Goal: Task Accomplishment & Management: Manage account settings

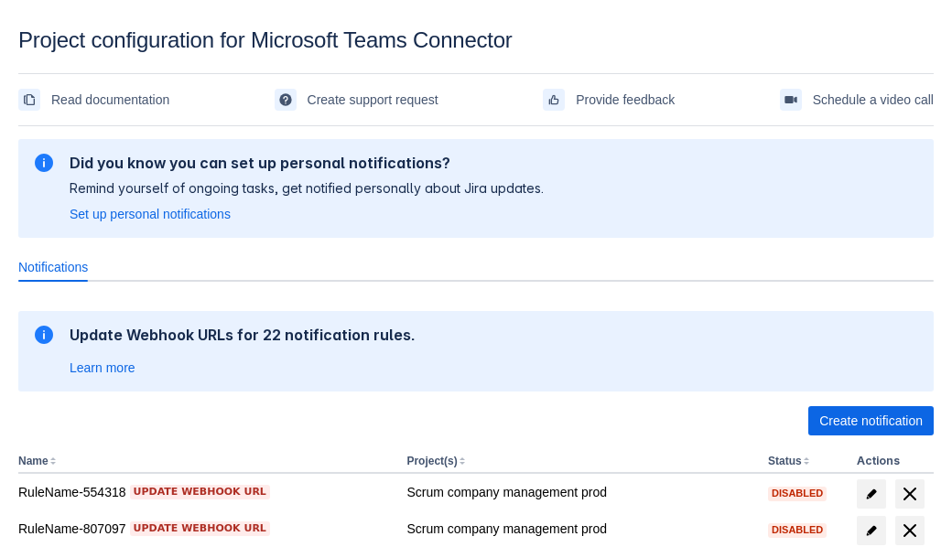
click at [870, 421] on span "Create notification" at bounding box center [870, 420] width 103 height 29
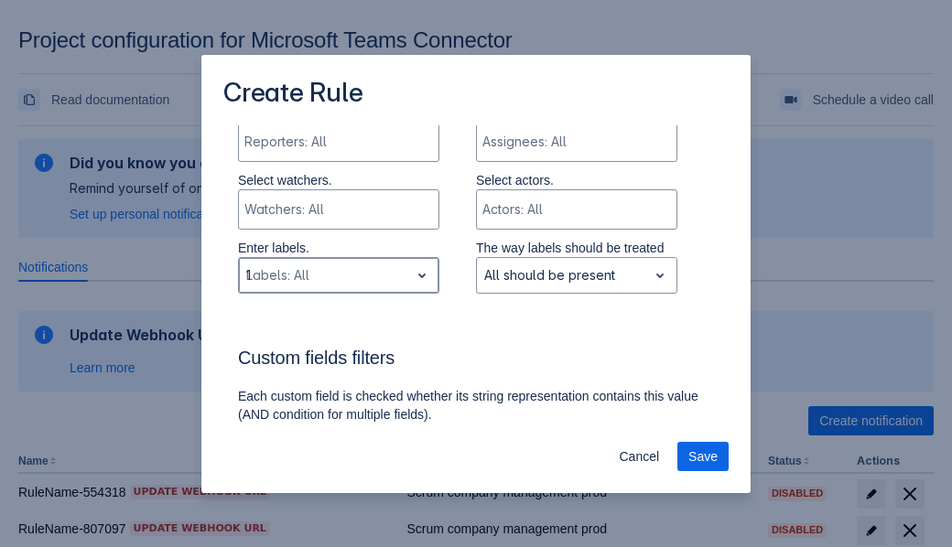
type input "150571_label"
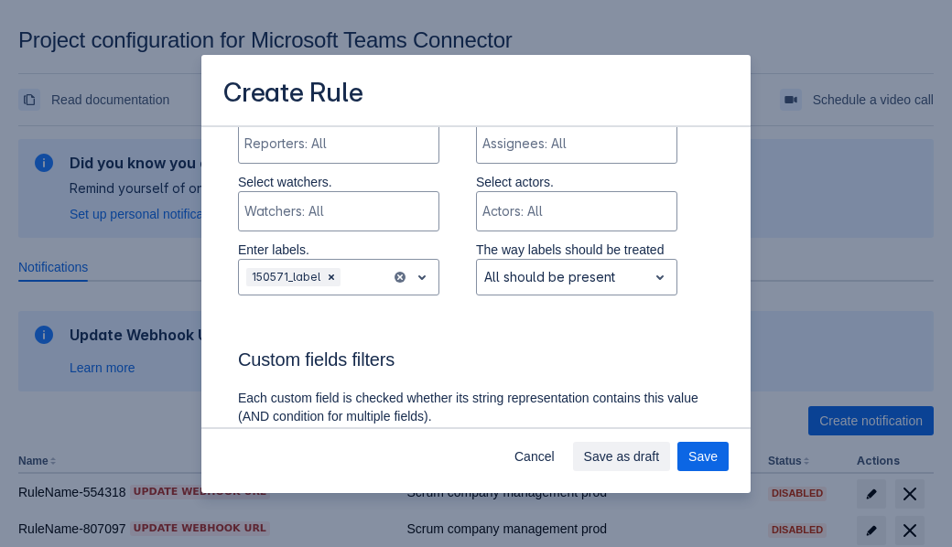
scroll to position [1168, 0]
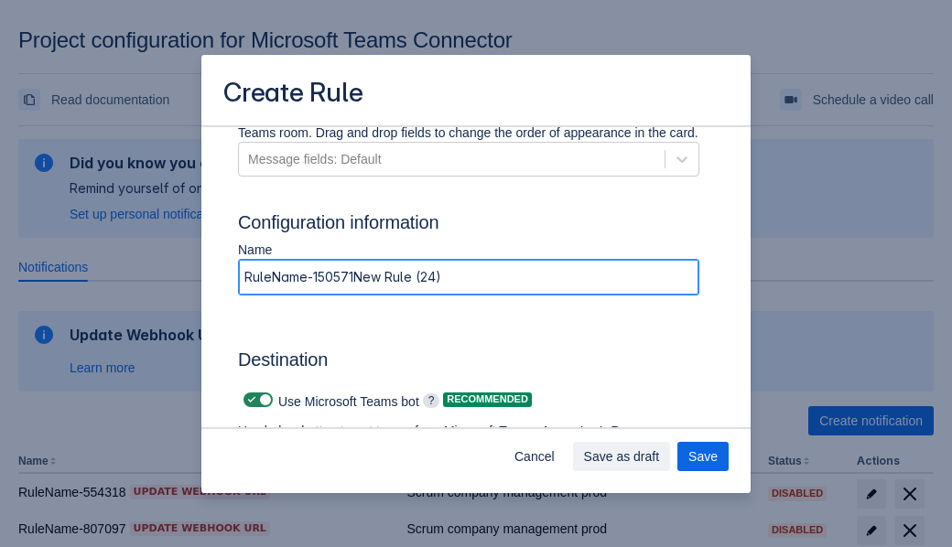
type input "RuleName-150571New Rule (24)"
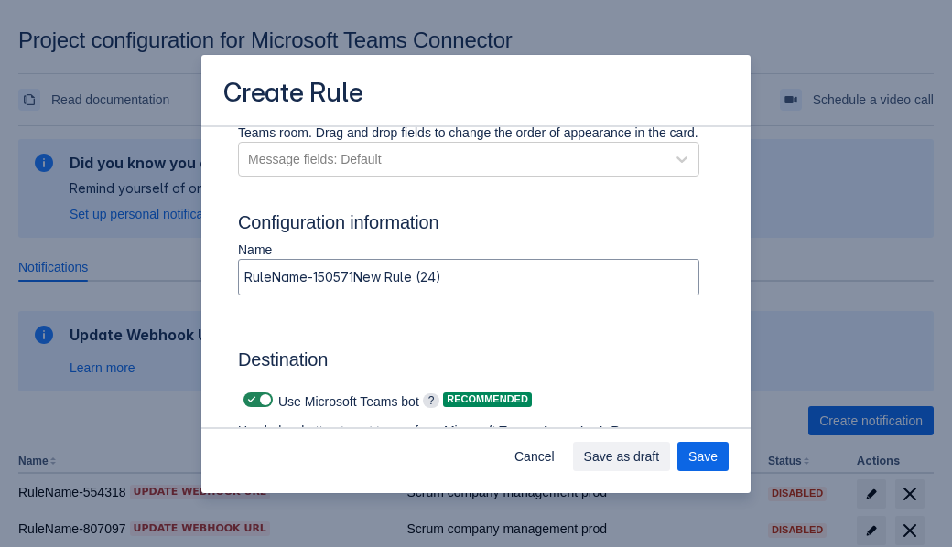
click at [249, 400] on span at bounding box center [251, 400] width 15 height 15
click at [249, 400] on input "checkbox" at bounding box center [249, 400] width 12 height 12
checkbox input "false"
type input "https://prod-66.westus.logic.azure.com:443/workflows/8c648f5704ae4c43ad0e610244…"
click at [660, 457] on span "Save as draft" at bounding box center [622, 456] width 76 height 29
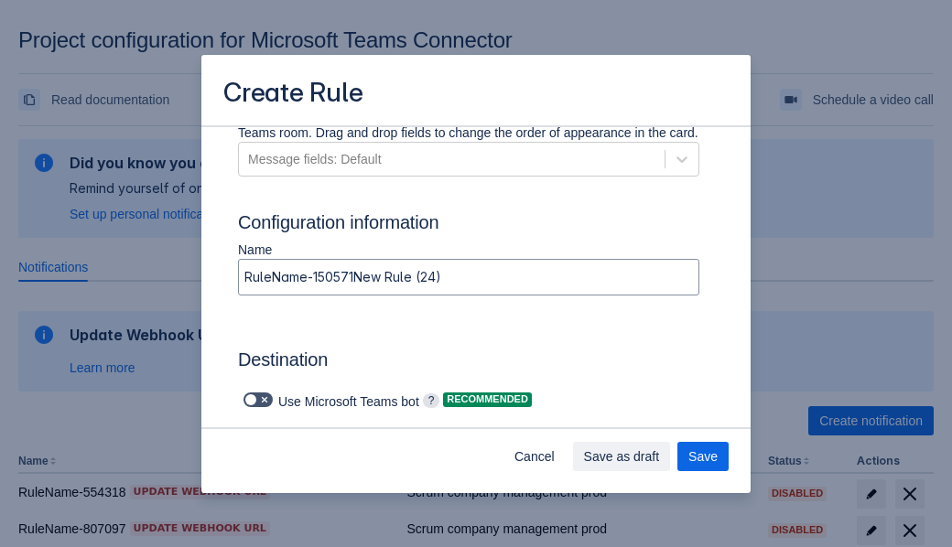
scroll to position [0, 0]
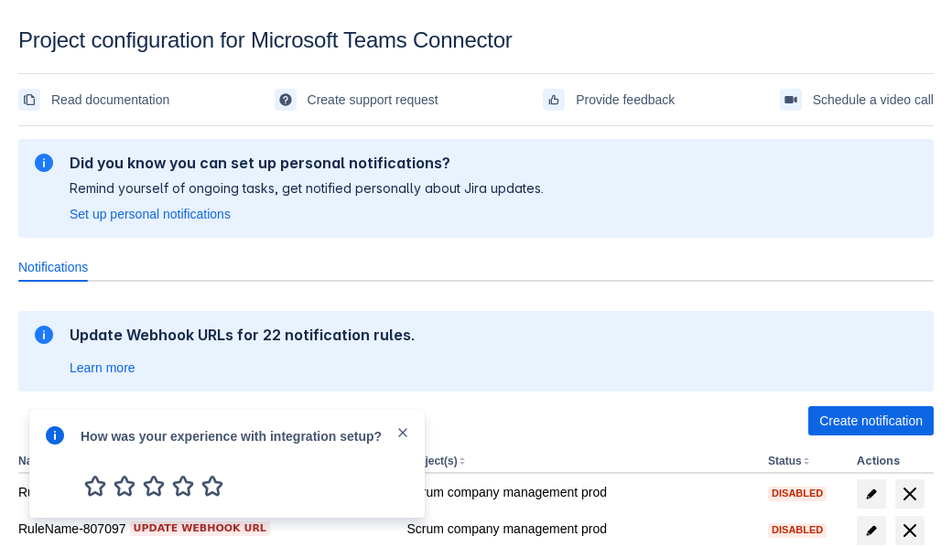
click at [59, 467] on div at bounding box center [55, 464] width 22 height 79
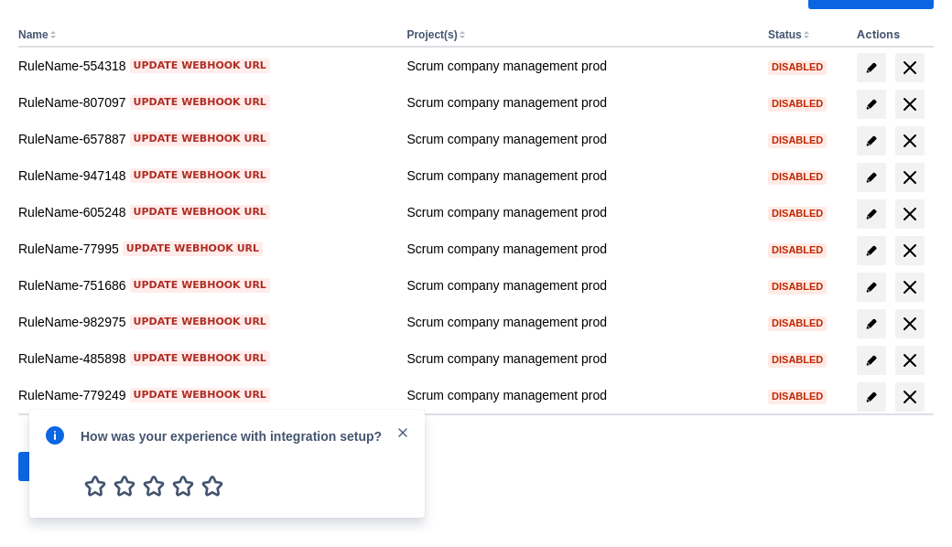
click at [59, 467] on div at bounding box center [55, 464] width 22 height 79
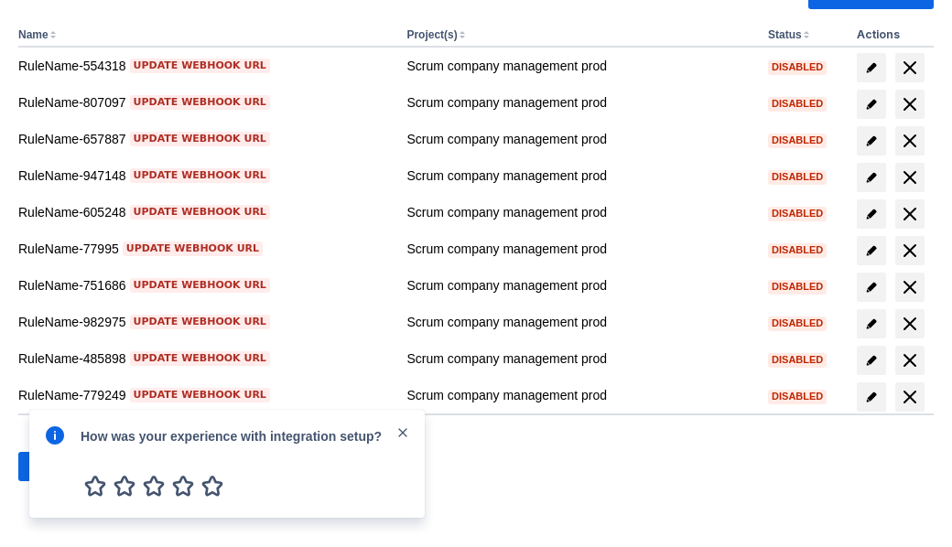
click at [59, 467] on div at bounding box center [55, 464] width 22 height 79
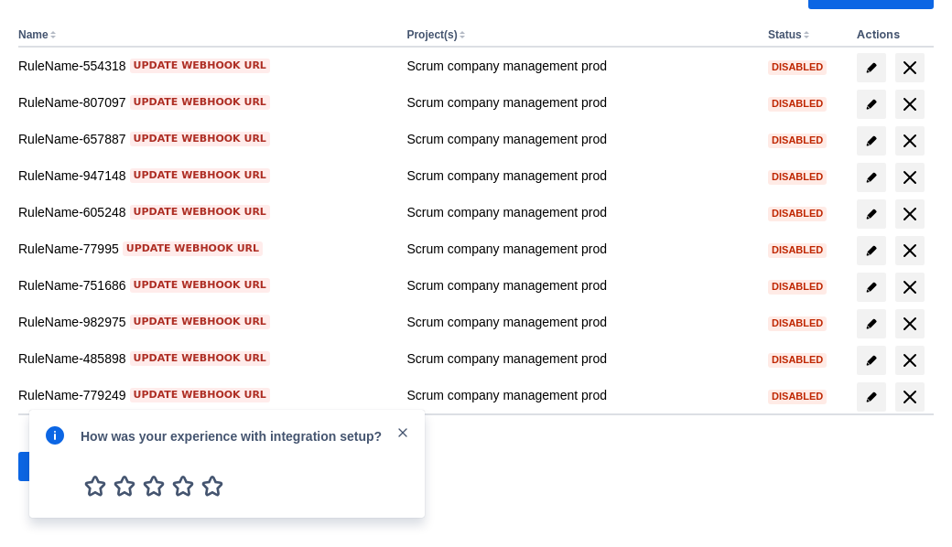
click at [59, 467] on div at bounding box center [55, 464] width 22 height 79
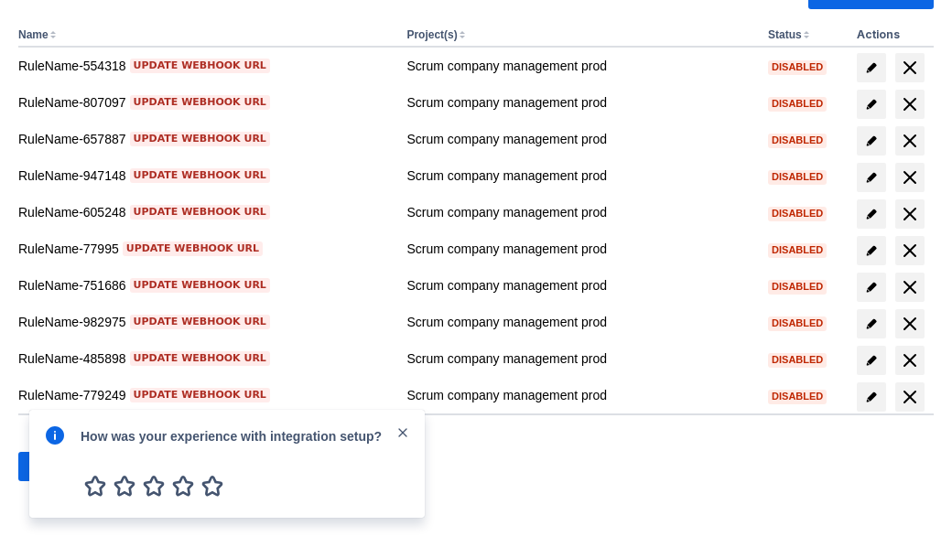
click at [59, 467] on div at bounding box center [55, 464] width 22 height 79
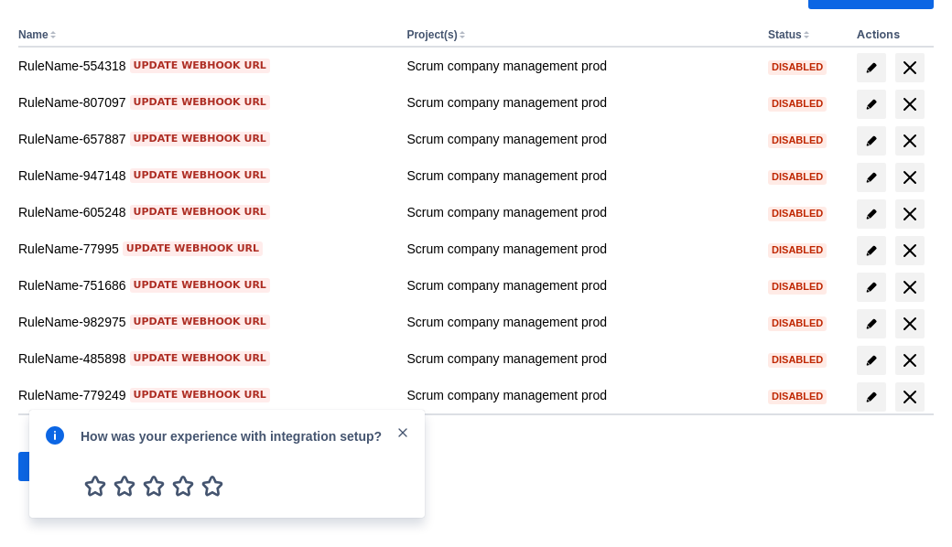
click at [59, 467] on div at bounding box center [55, 464] width 22 height 79
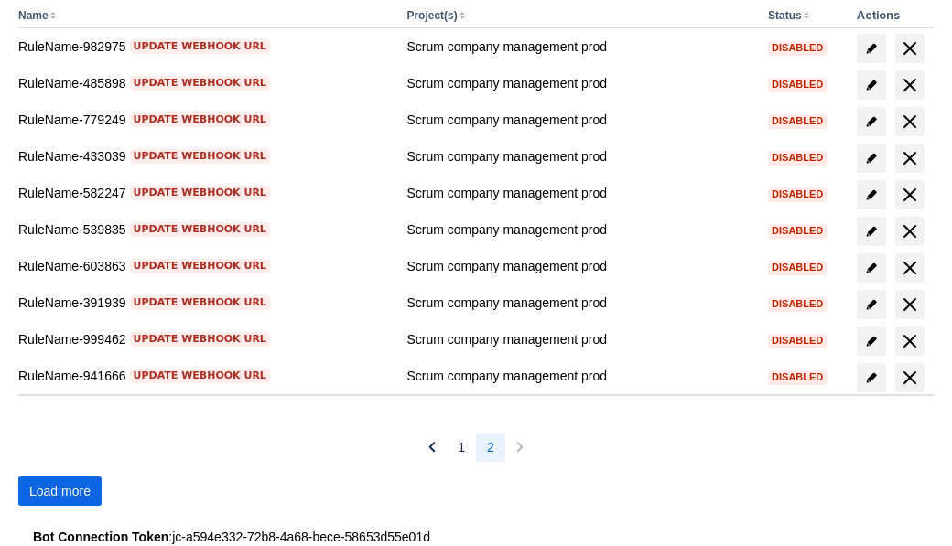
click at [59, 491] on span "Load more" at bounding box center [59, 491] width 61 height 29
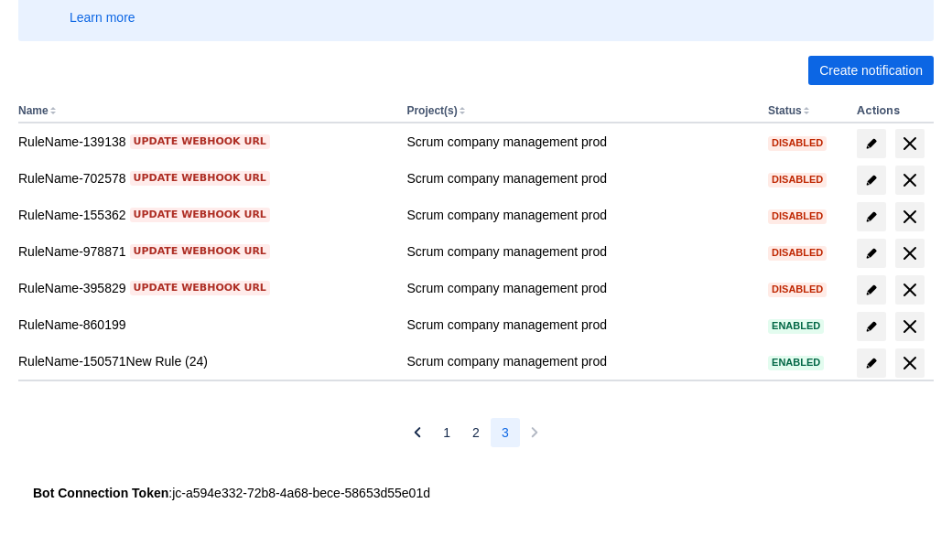
click at [909, 363] on span "delete" at bounding box center [910, 363] width 22 height 22
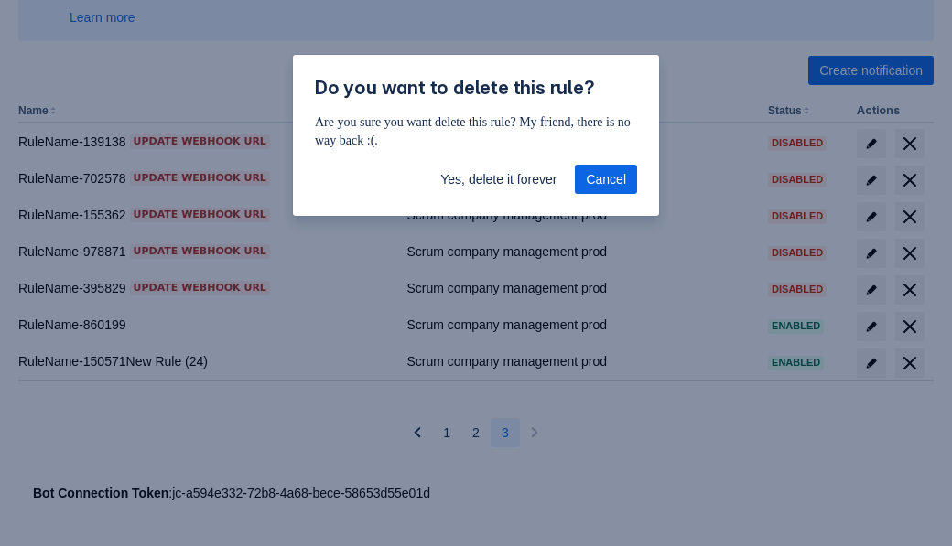
click at [498, 179] on span "Yes, delete it forever" at bounding box center [498, 179] width 116 height 29
